Goal: Transaction & Acquisition: Obtain resource

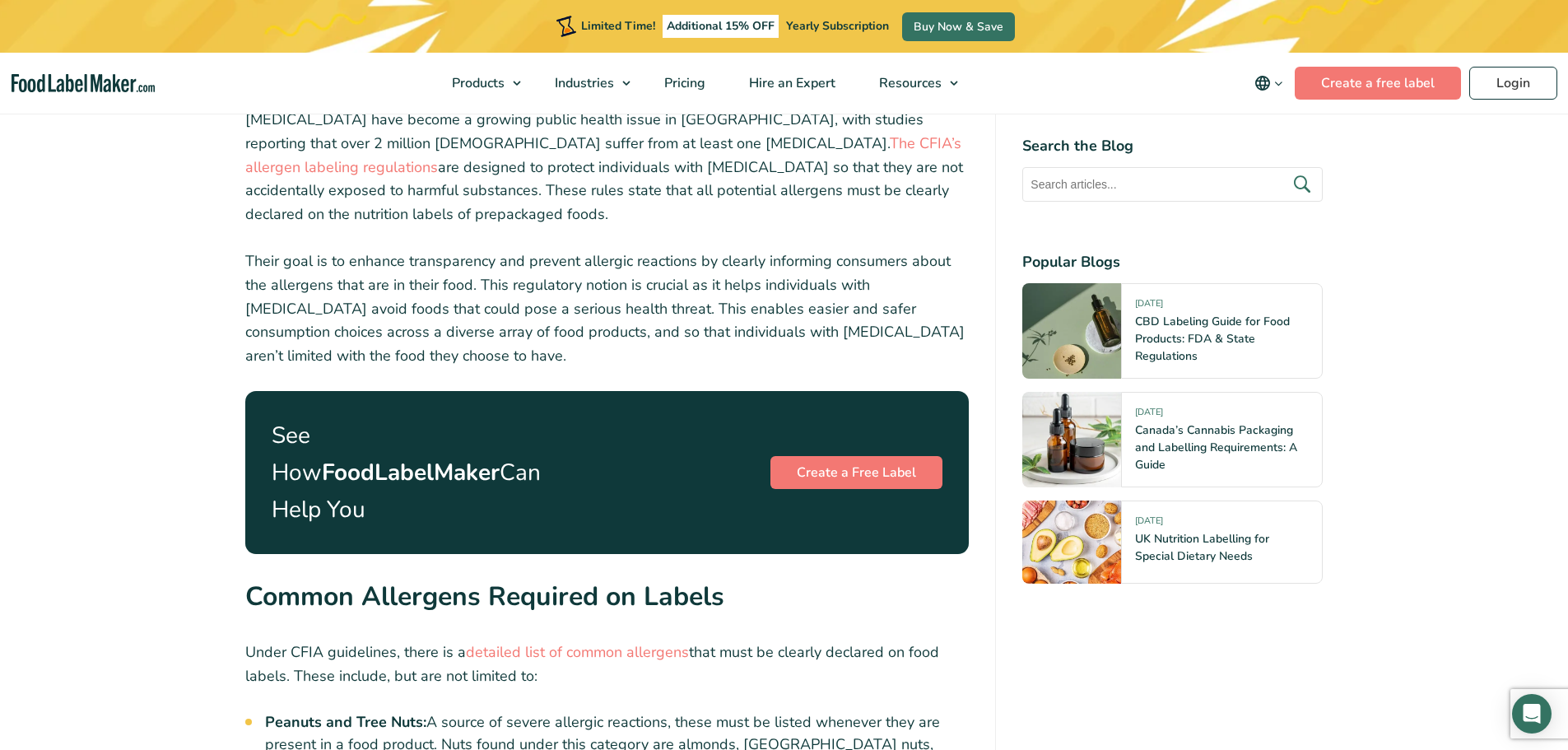
scroll to position [1812, 0]
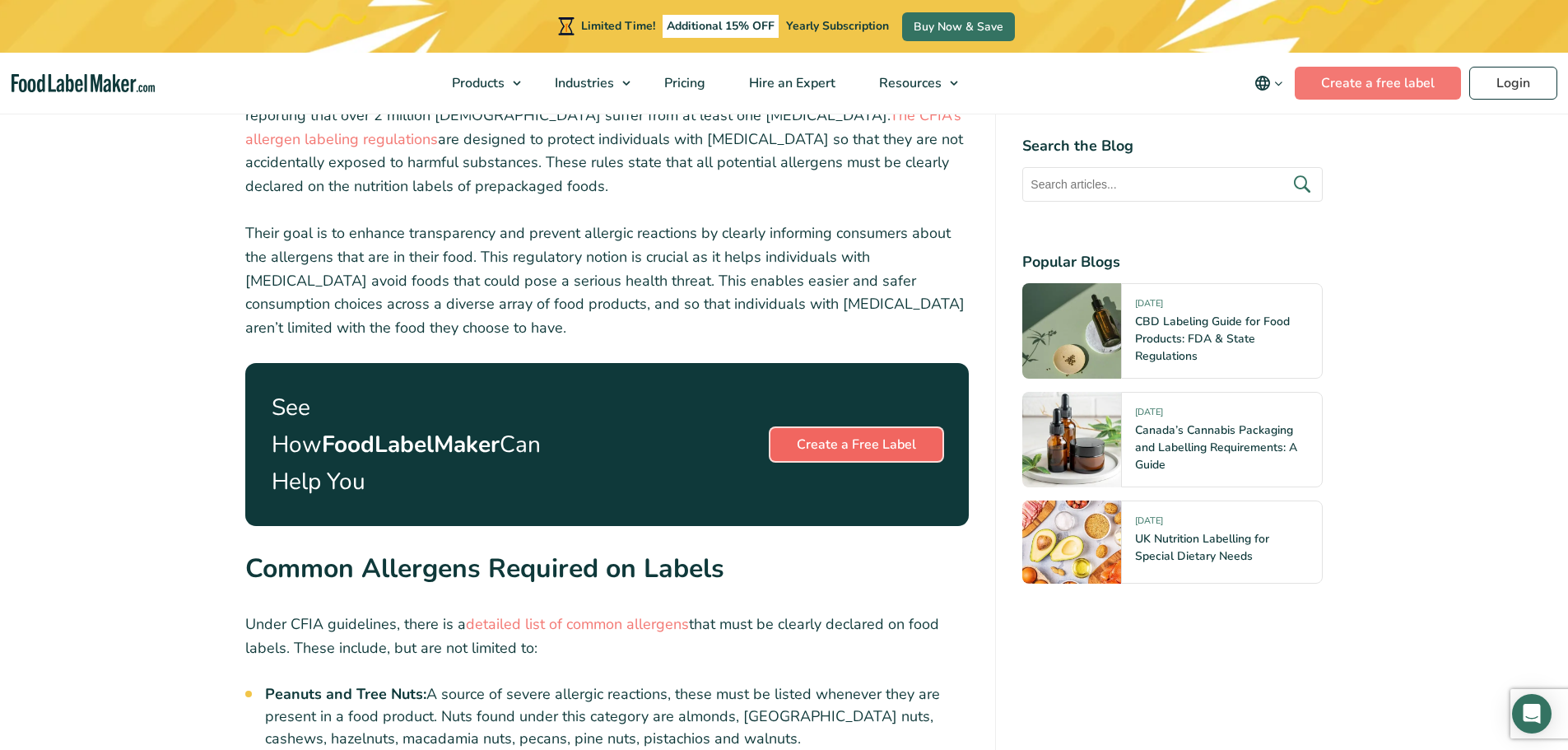
click at [851, 429] on link "Create a Free Label" at bounding box center [856, 444] width 172 height 33
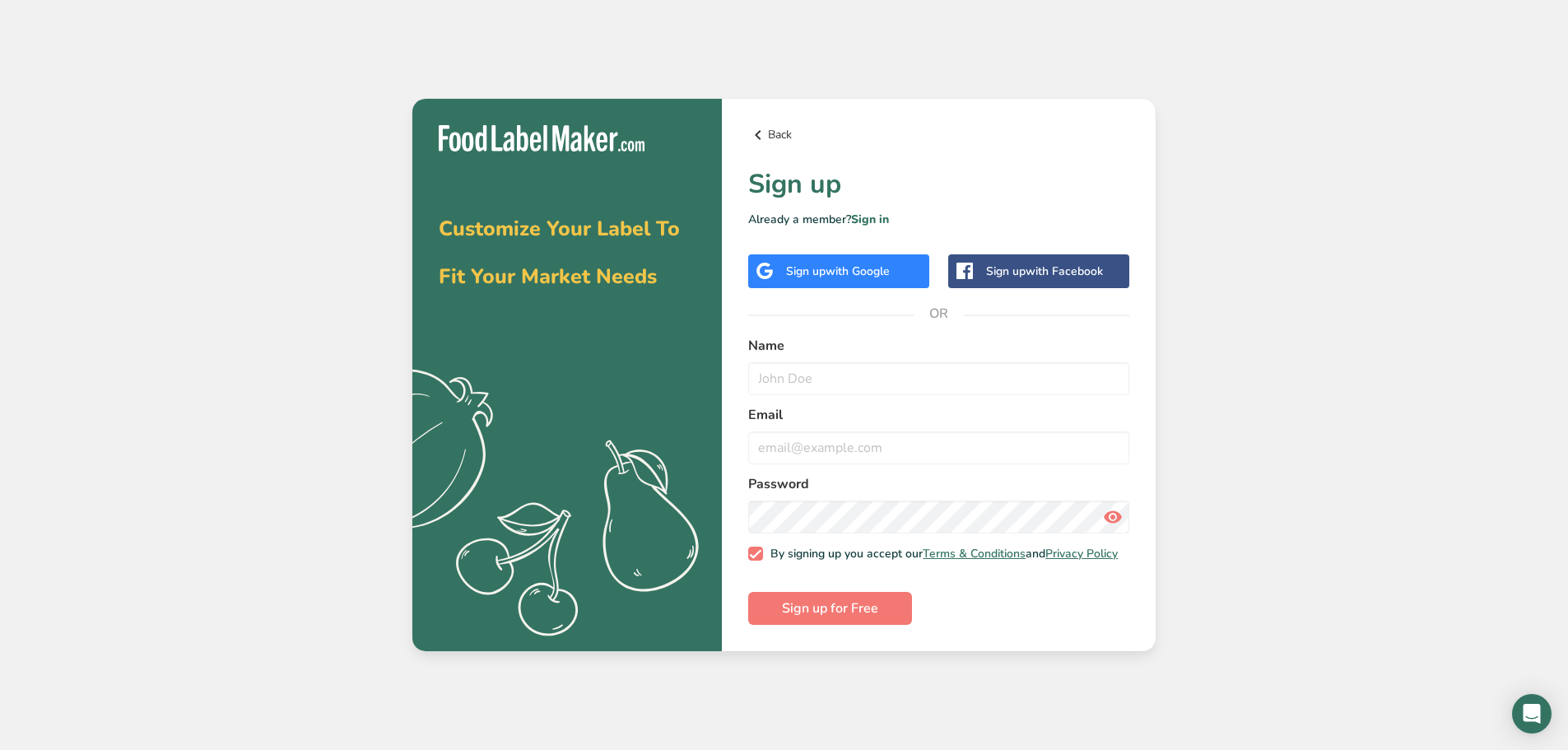
click at [769, 130] on link "Back" at bounding box center [939, 135] width 381 height 20
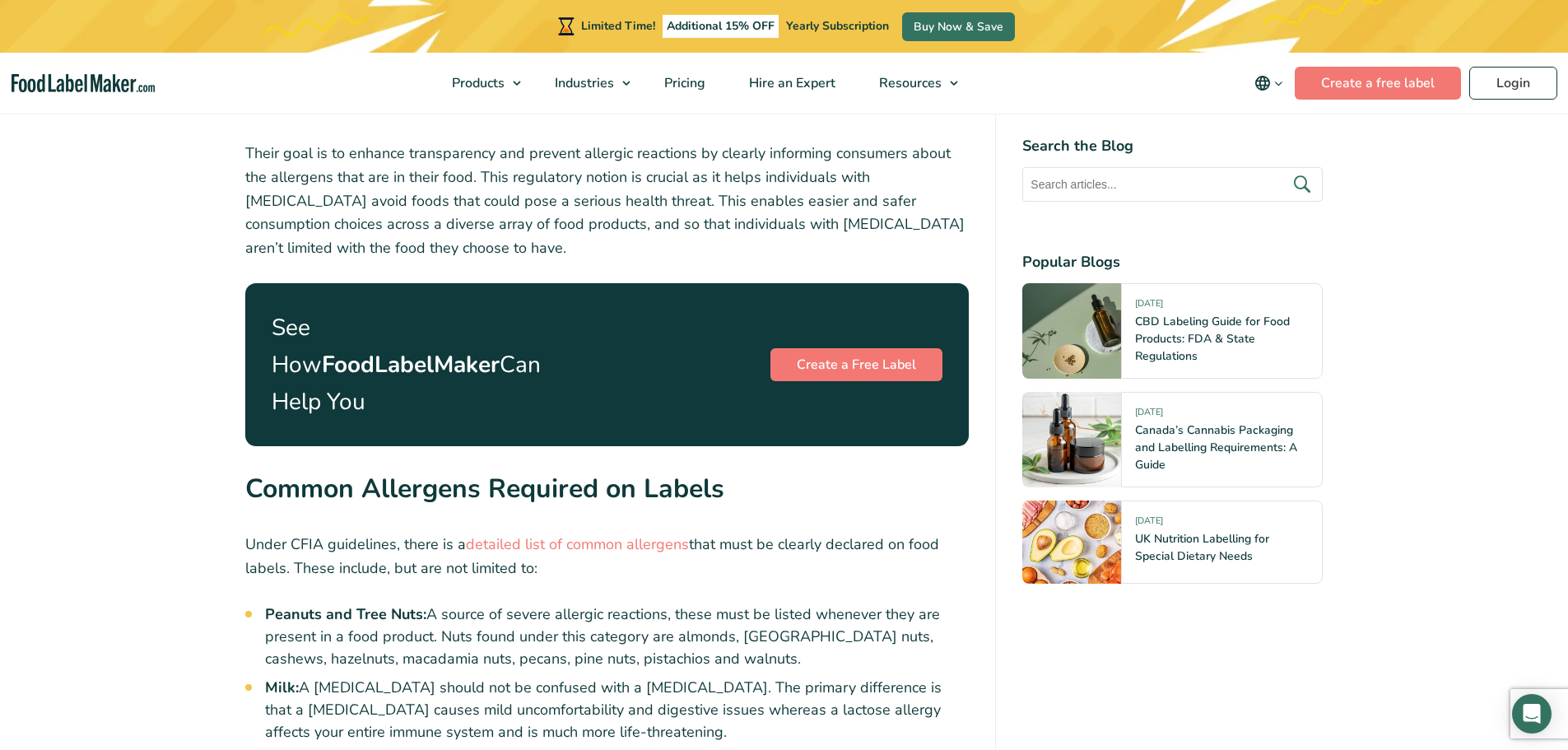
scroll to position [1894, 0]
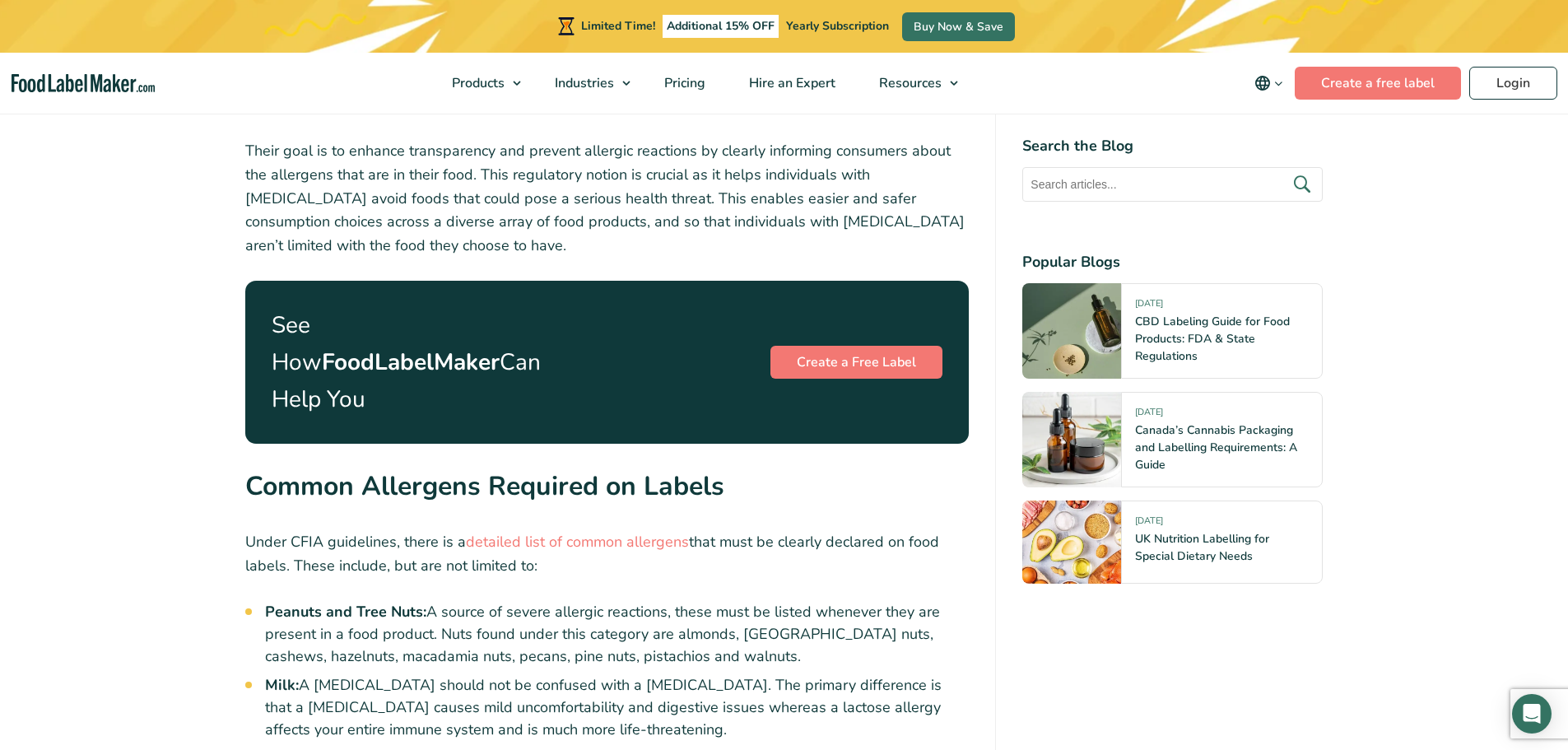
click at [1262, 83] on icon "main navigation" at bounding box center [1263, 83] width 20 height 20
click at [1273, 163] on link "Français" at bounding box center [1292, 164] width 46 height 17
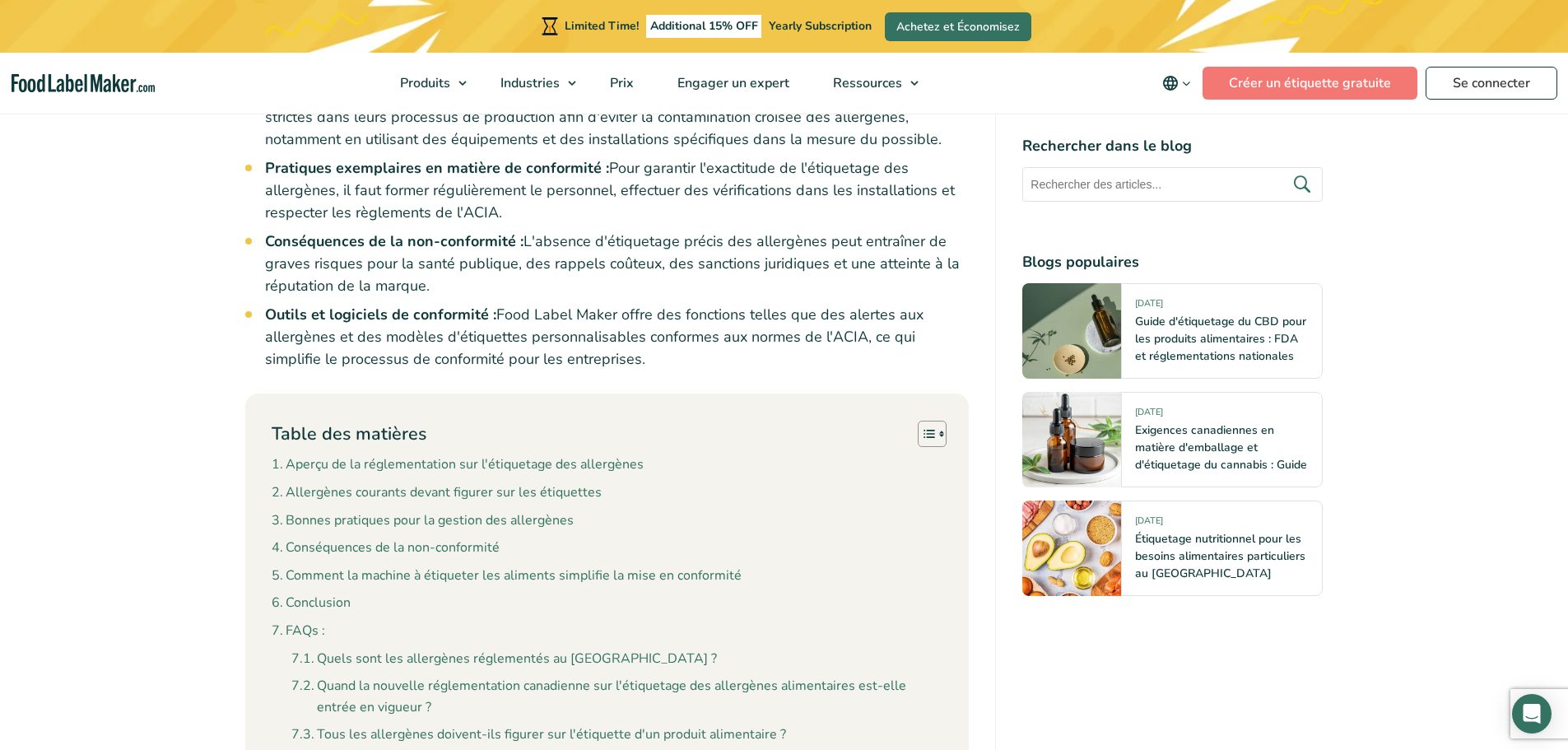
scroll to position [1235, 0]
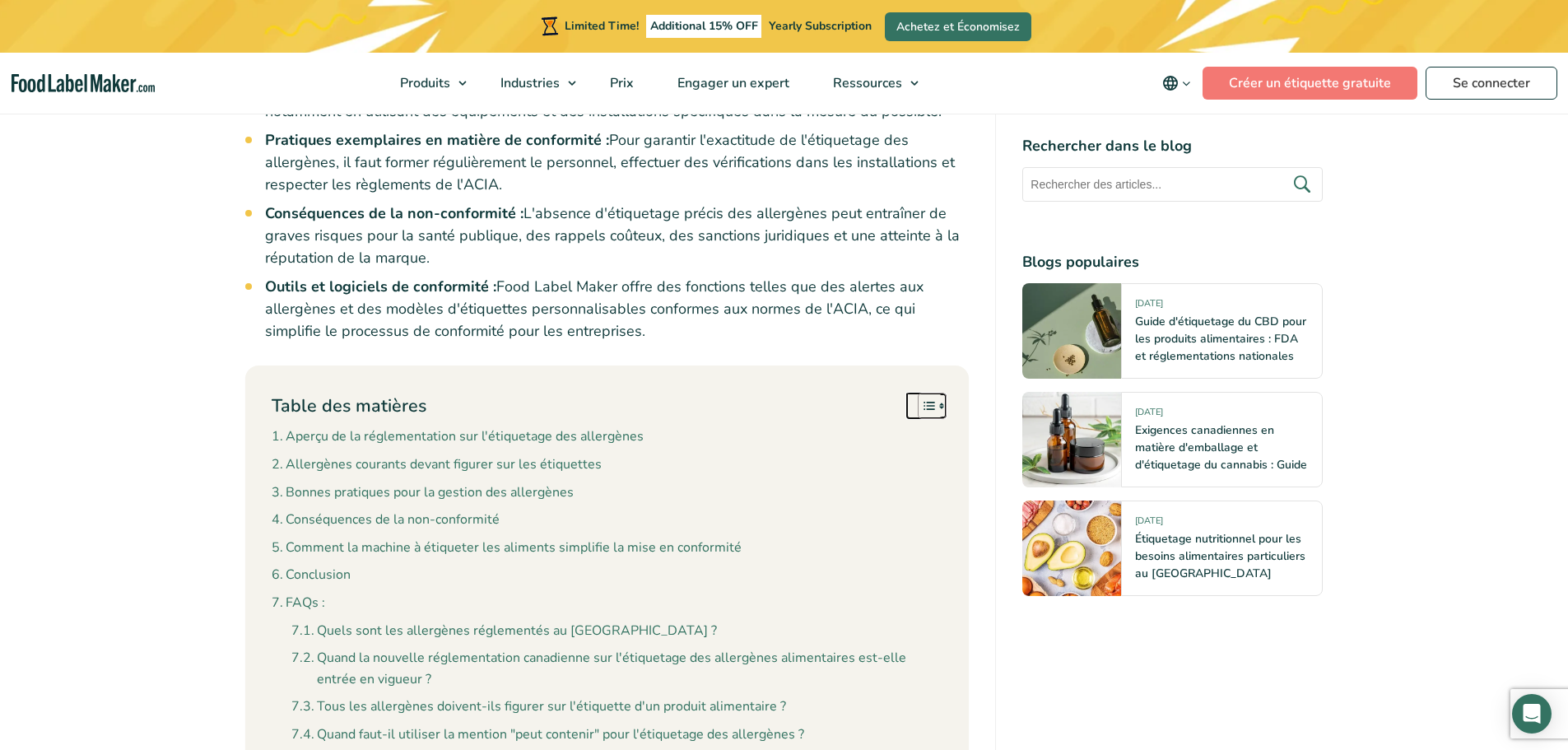
click at [927, 398] on icon "Toggle Table of Content" at bounding box center [929, 406] width 17 height 17
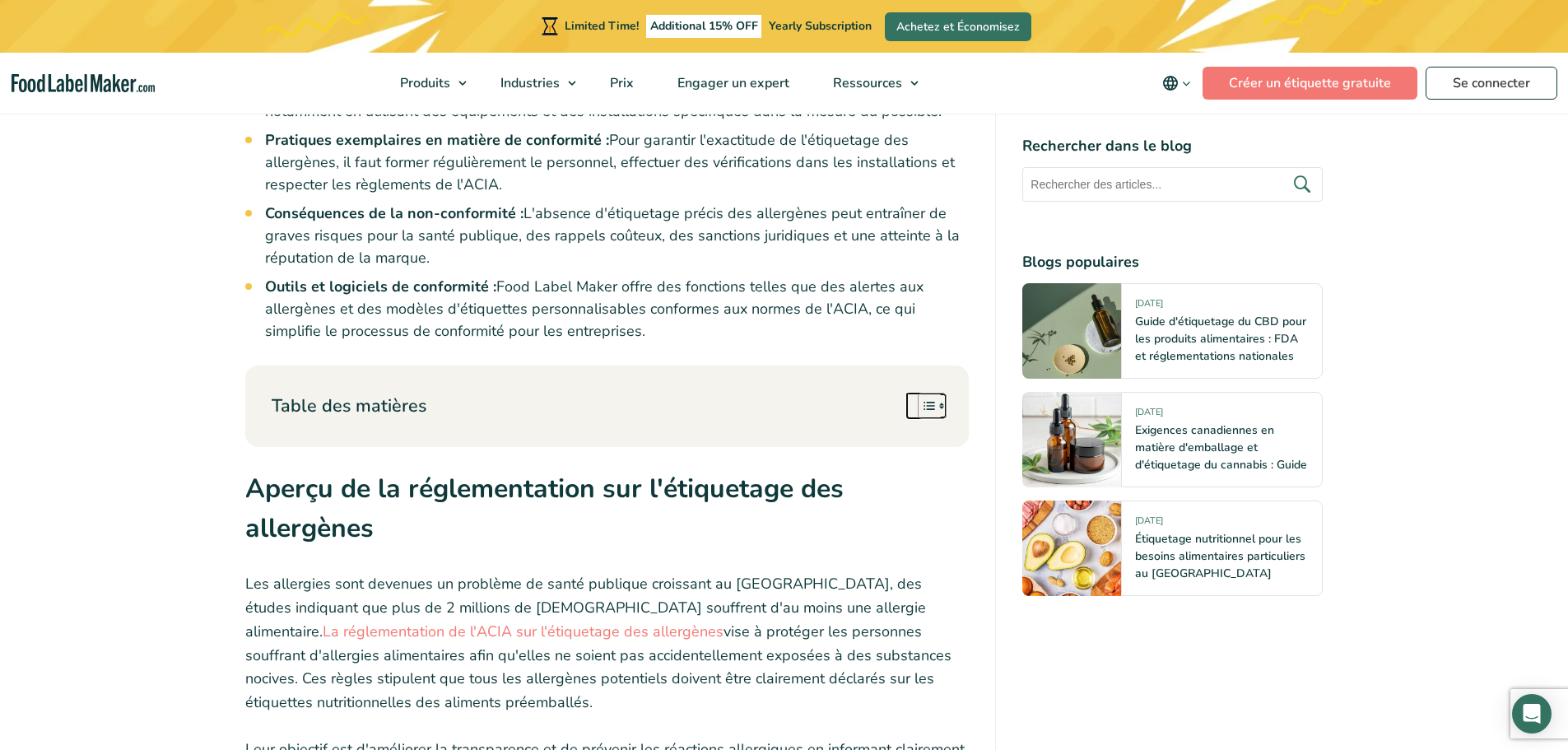
click at [927, 402] on icon "Toggle Table of Content" at bounding box center [928, 406] width 11 height 8
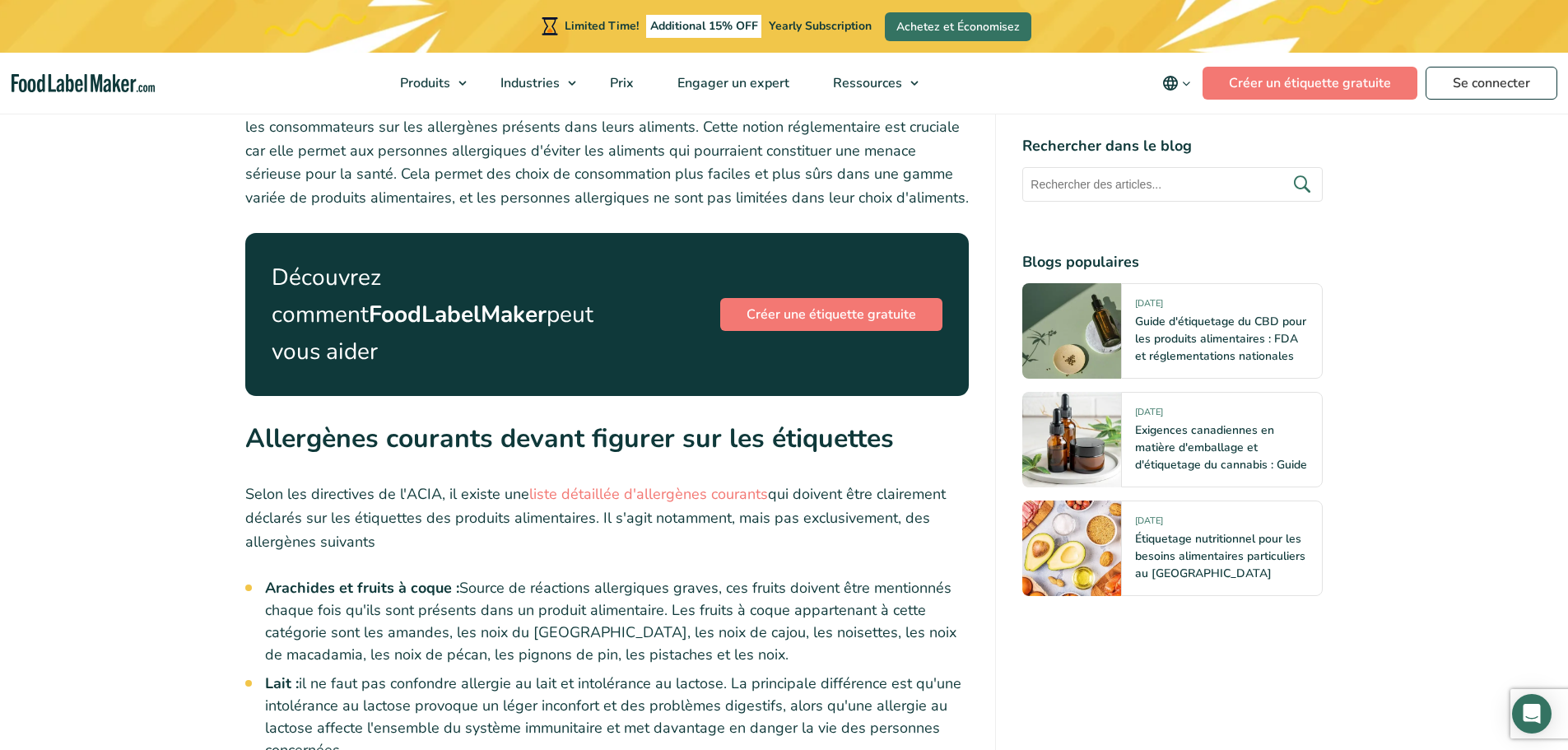
scroll to position [2223, 0]
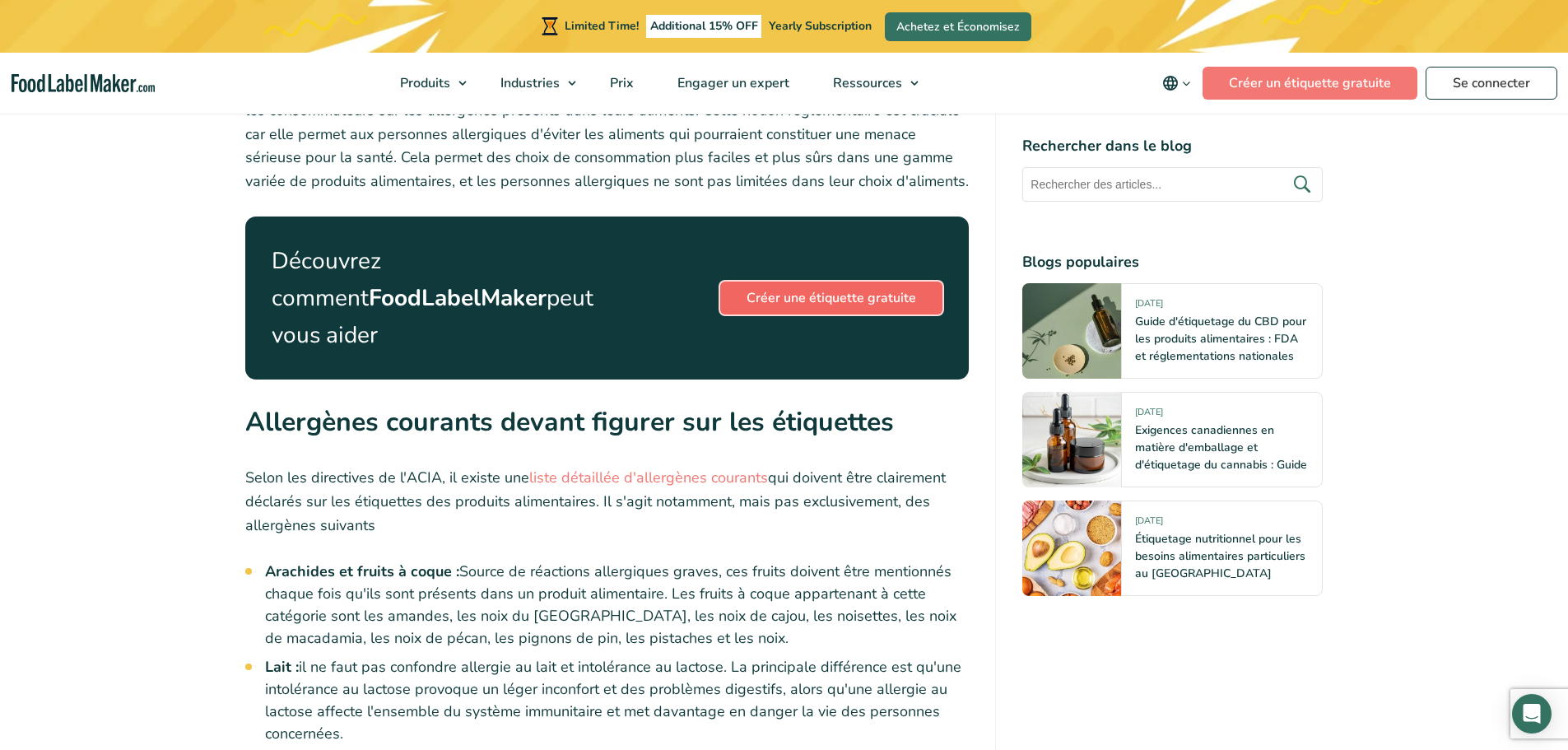
click at [810, 282] on link "Créer une étiquette gratuite" at bounding box center [831, 298] width 222 height 33
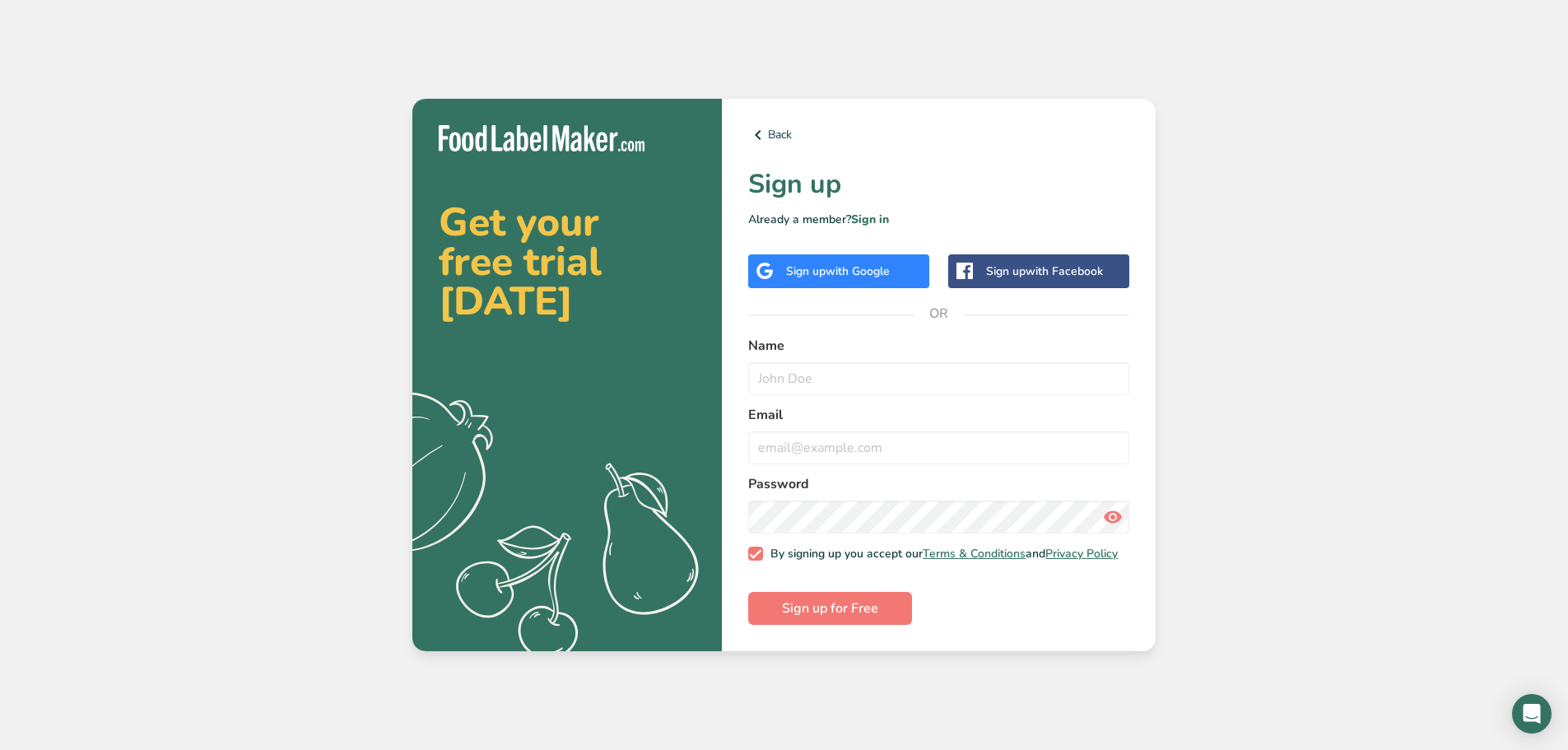
click at [1387, 269] on div "Get your free trial [DATE] .a{fill:#f5f3ed;} Back Sign up Already a member? Sig…" at bounding box center [784, 375] width 1568 height 750
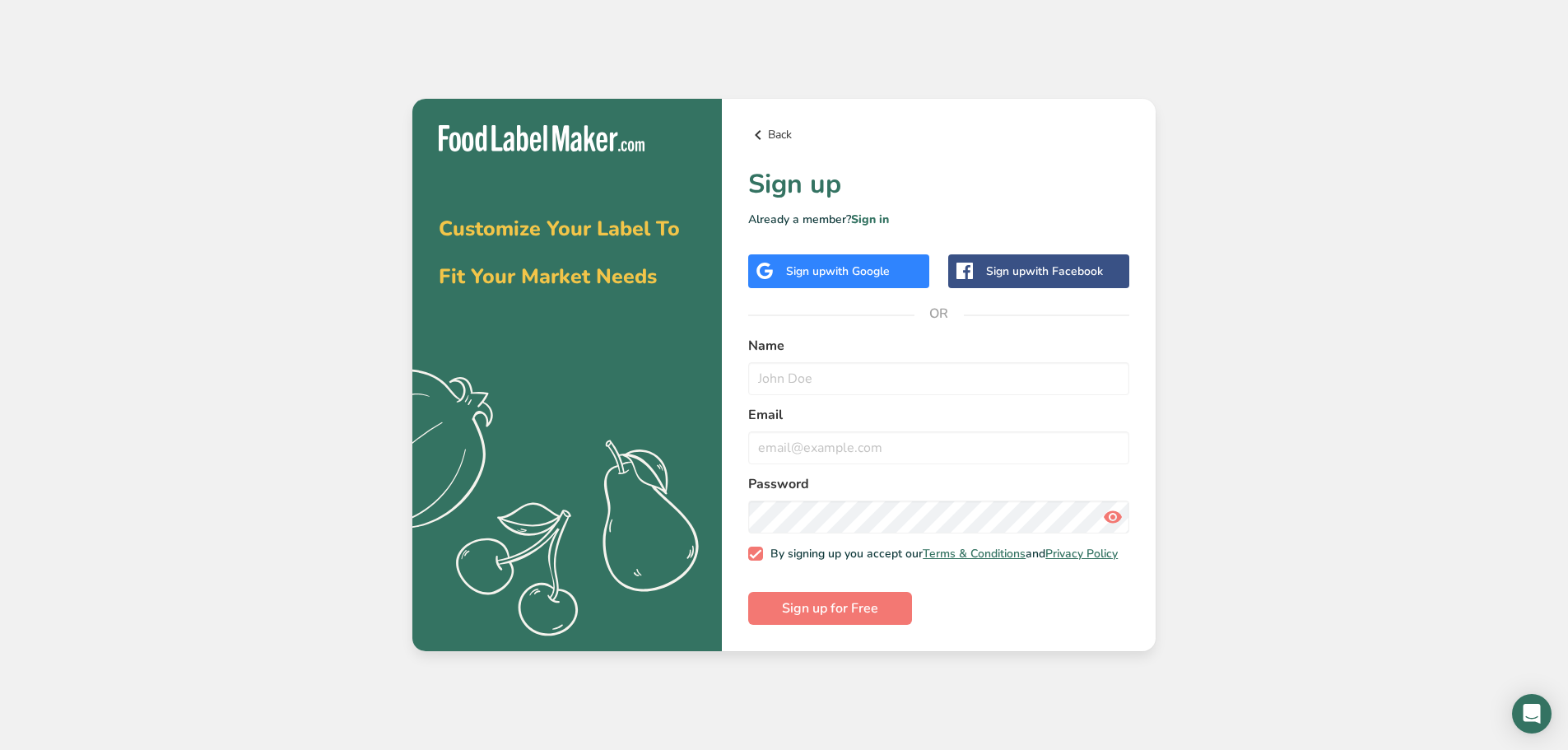
click at [766, 135] on icon at bounding box center [759, 135] width 20 height 30
